Goal: Transaction & Acquisition: Obtain resource

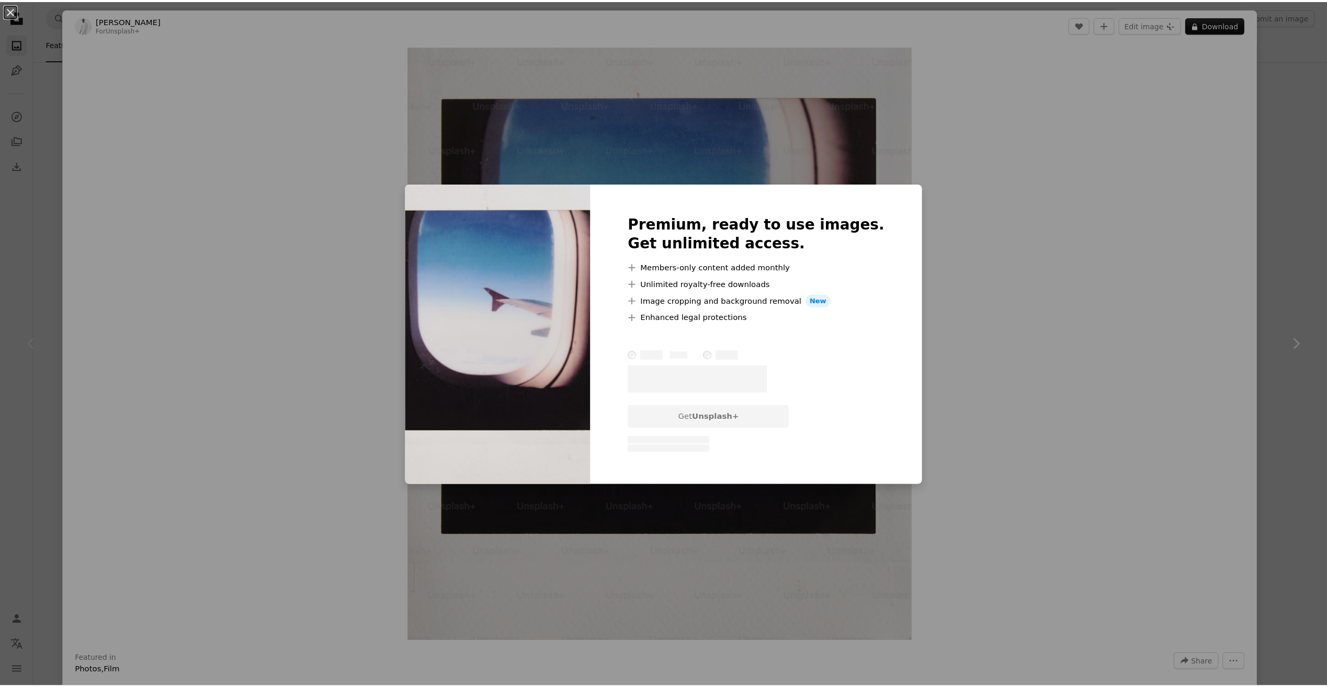
scroll to position [209, 0]
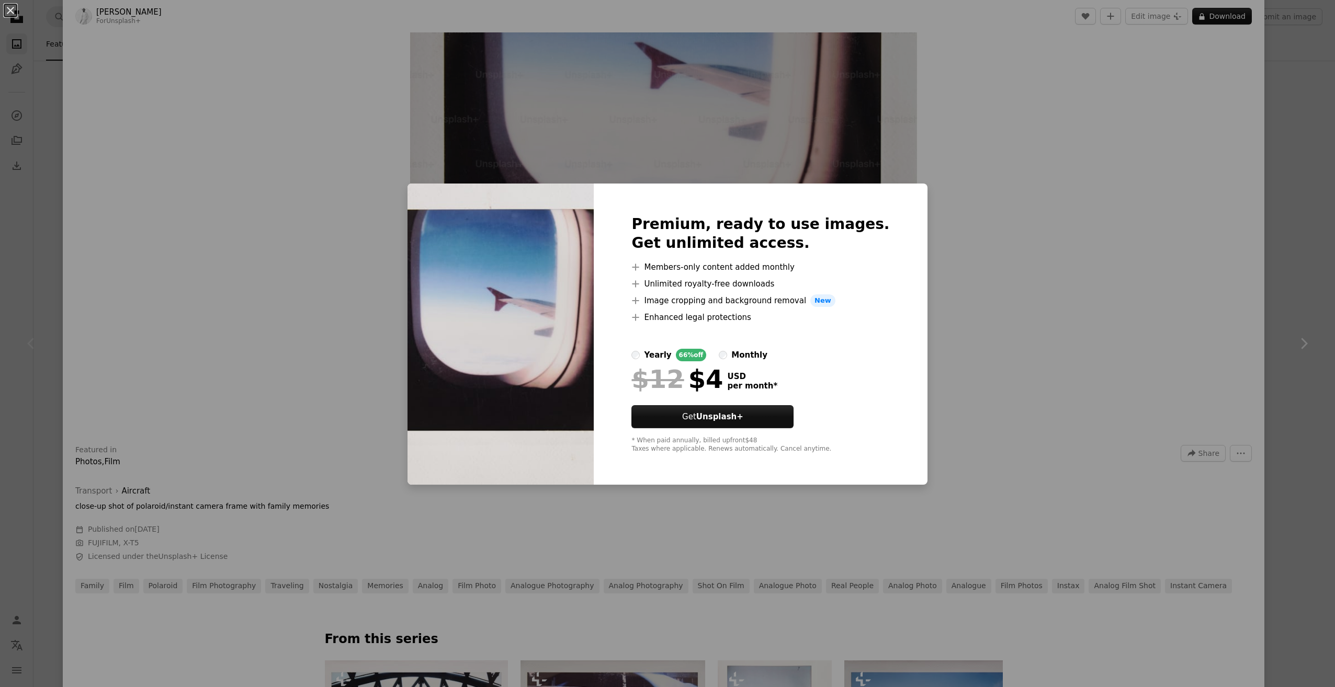
drag, startPoint x: 1024, startPoint y: 319, endPoint x: 1019, endPoint y: 322, distance: 6.1
click at [1024, 320] on div "An X shape Premium, ready to use images. Get unlimited access. A plus sign Memb…" at bounding box center [667, 343] width 1335 height 687
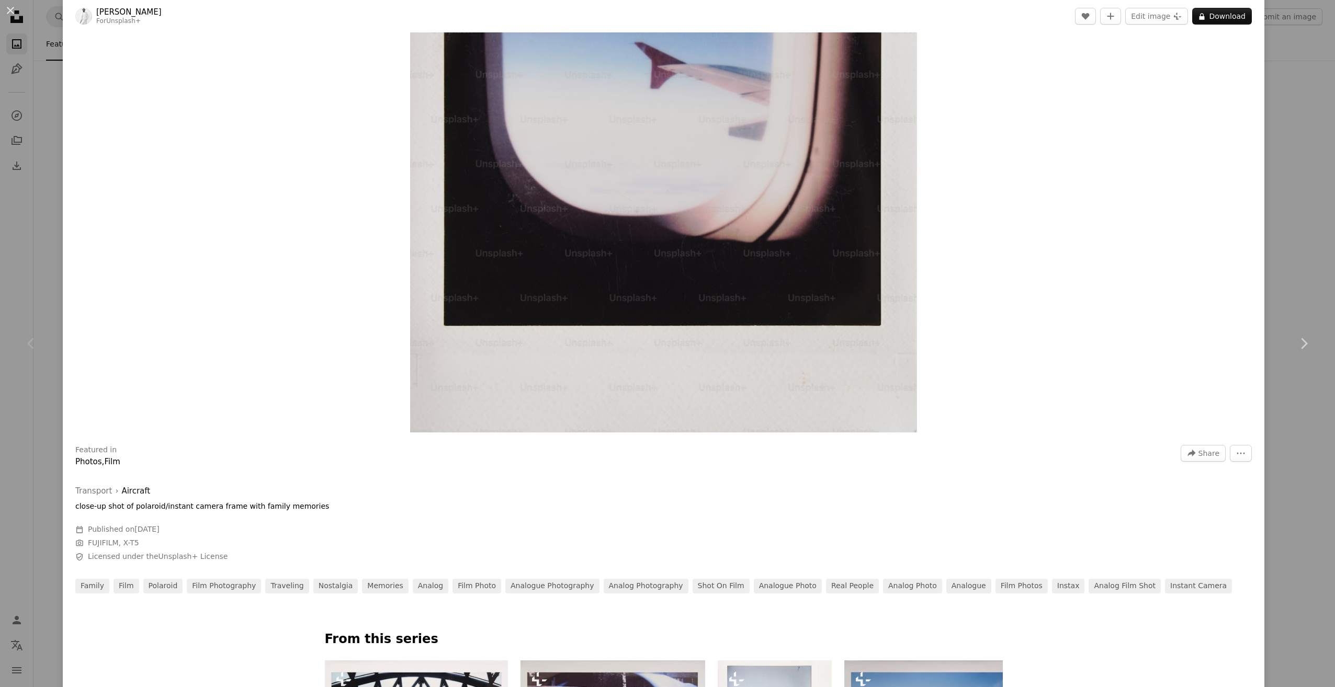
click at [1270, 54] on div "An X shape Chevron left Chevron right [PERSON_NAME] For Unsplash+ A heart A plu…" at bounding box center [667, 343] width 1335 height 687
